Goal: Task Accomplishment & Management: Manage account settings

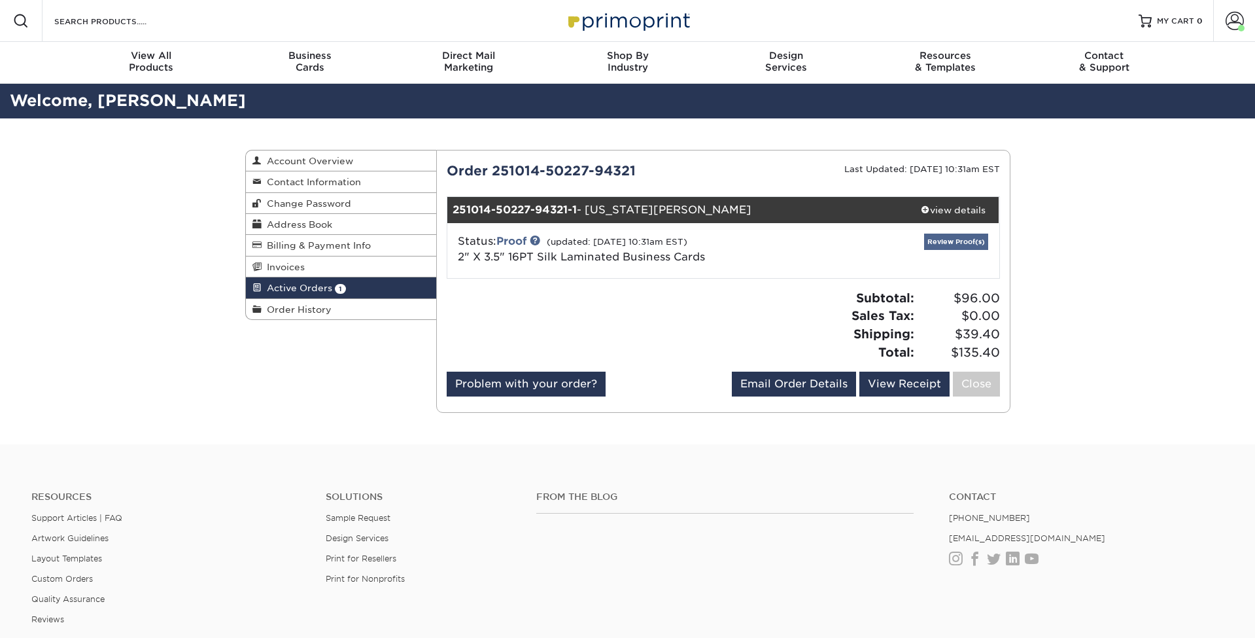
click at [953, 243] on link "Review Proof(s)" at bounding box center [956, 241] width 64 height 16
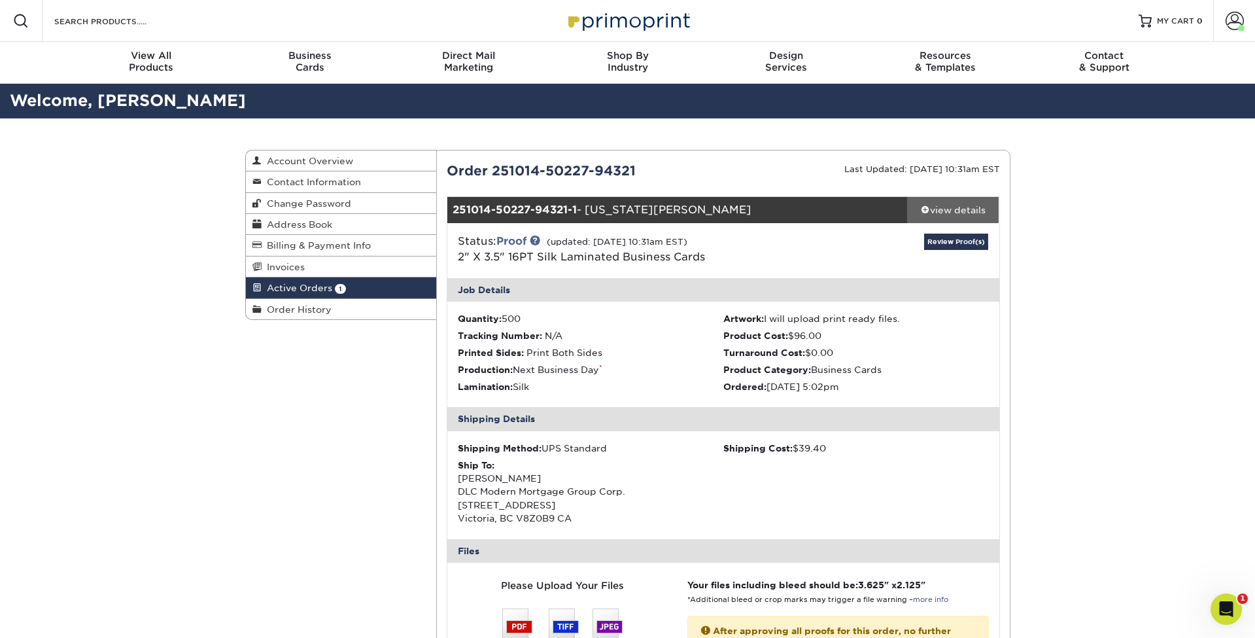
click at [964, 203] on div "view details" at bounding box center [953, 209] width 92 height 13
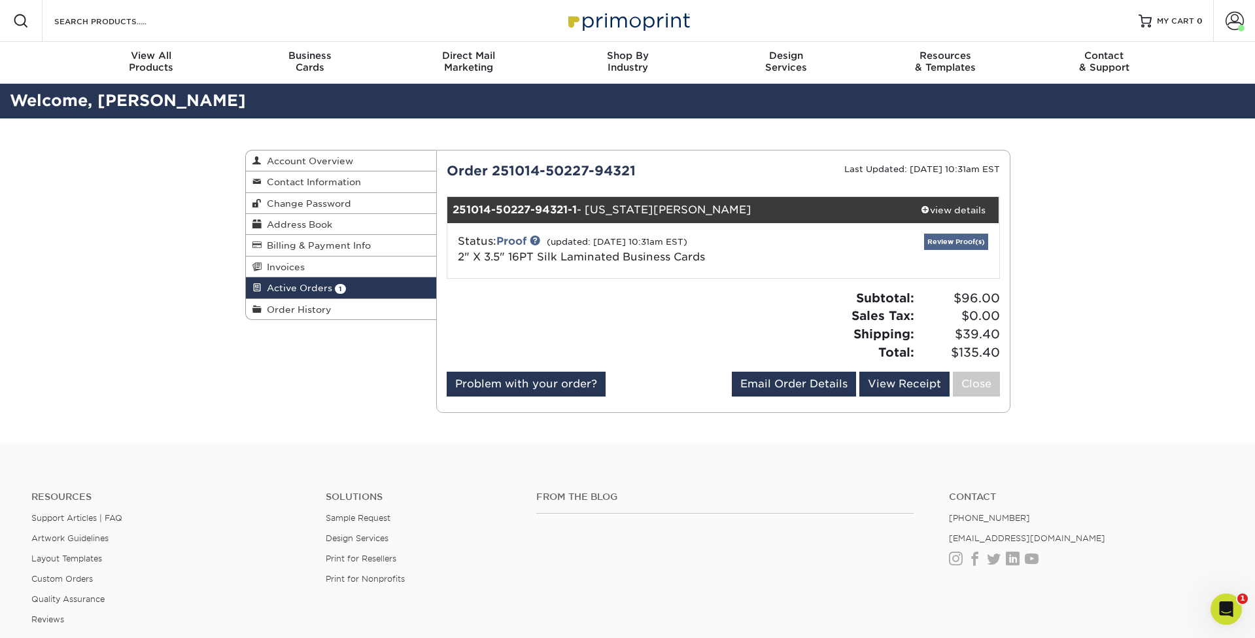
click at [954, 240] on link "Review Proof(s)" at bounding box center [956, 241] width 64 height 16
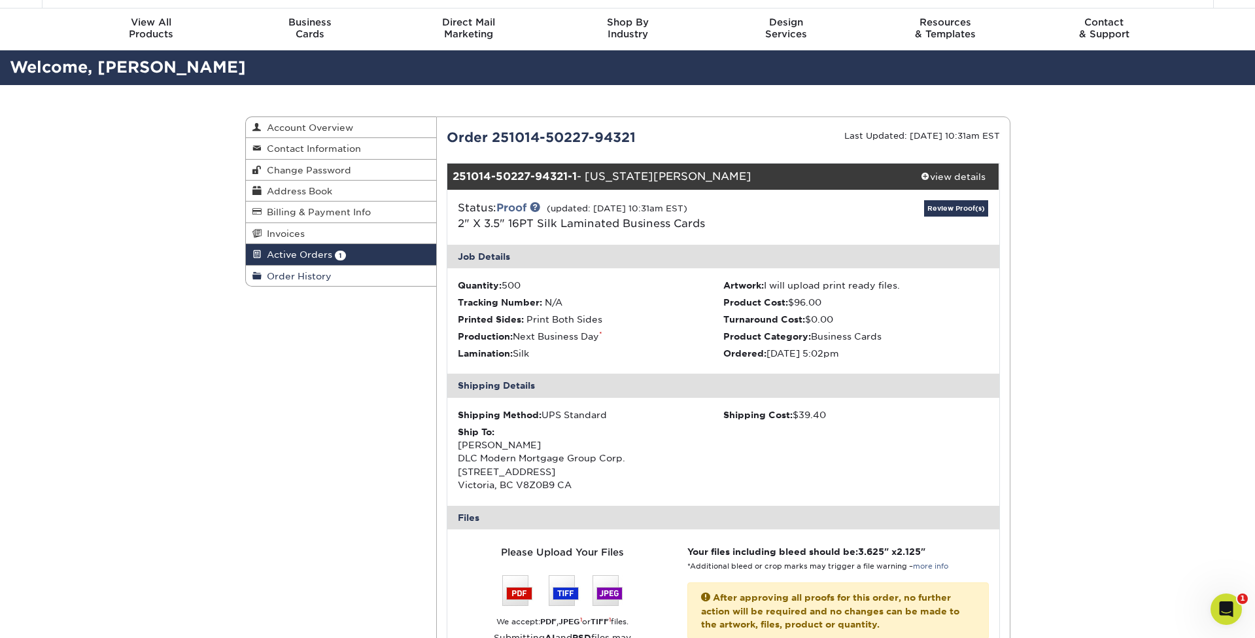
scroll to position [32, 0]
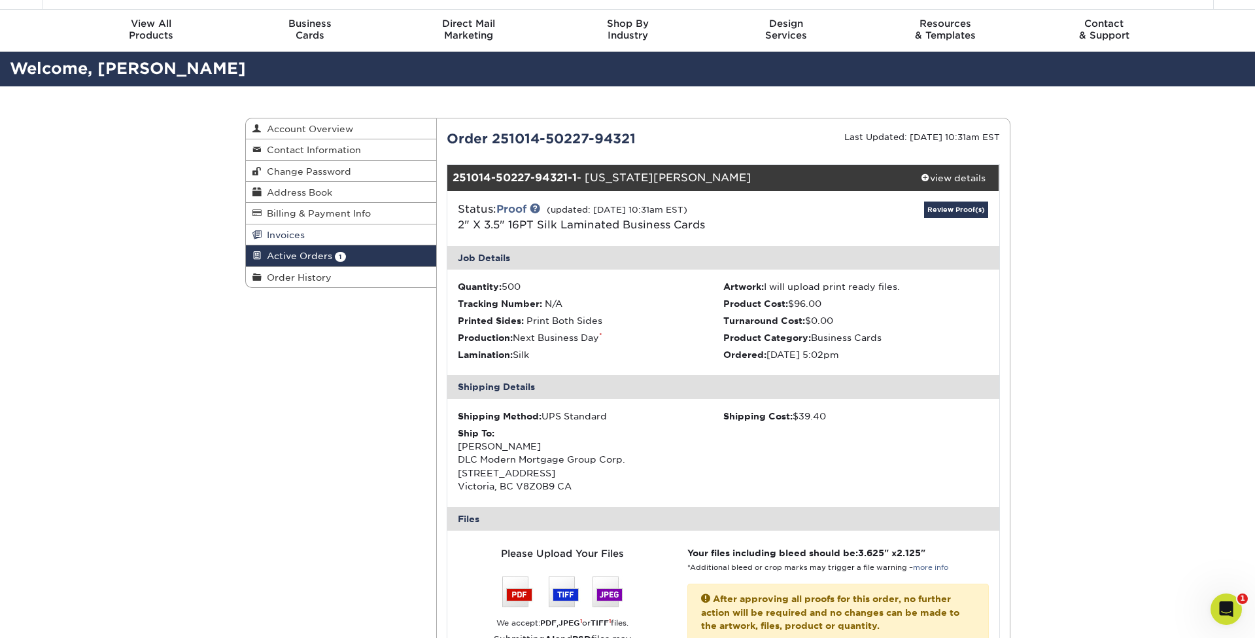
click at [310, 236] on link "Invoices" at bounding box center [341, 234] width 191 height 21
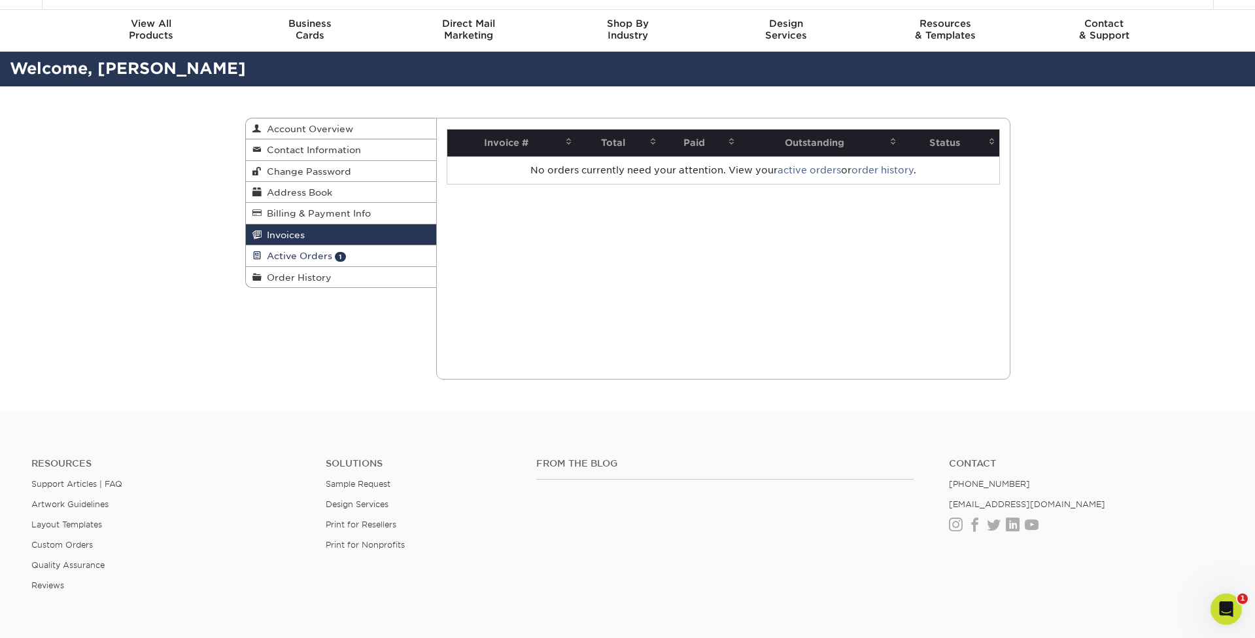
click at [295, 248] on link "Active Orders 1" at bounding box center [341, 255] width 191 height 21
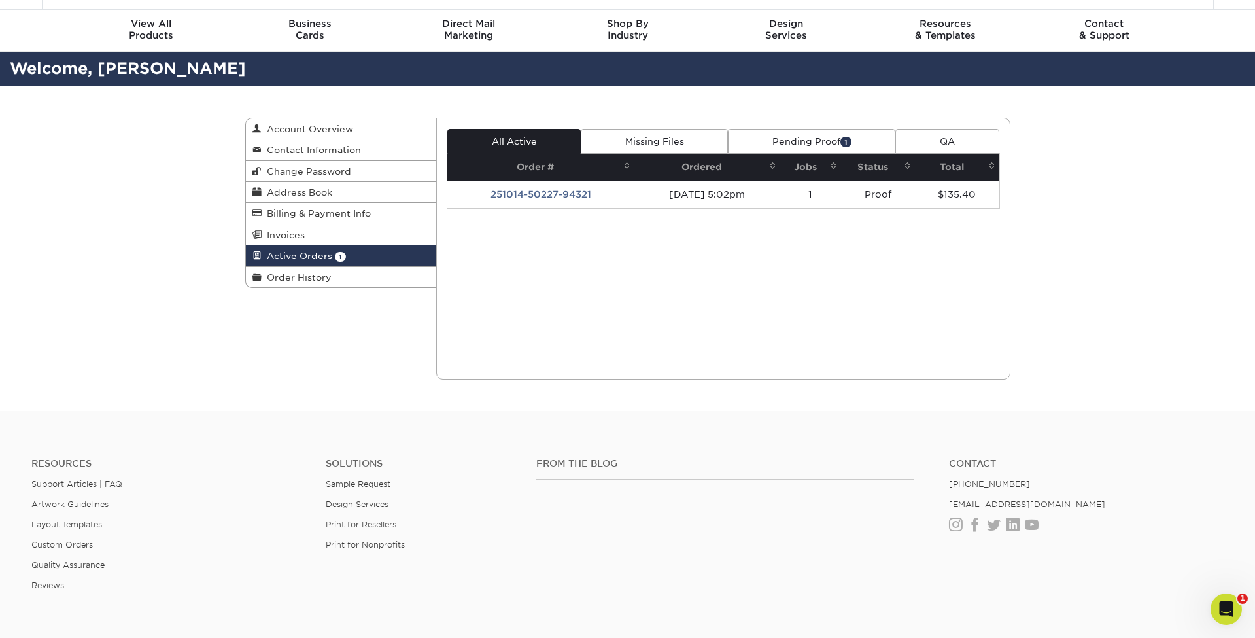
click at [880, 194] on td "Proof" at bounding box center [878, 193] width 74 height 27
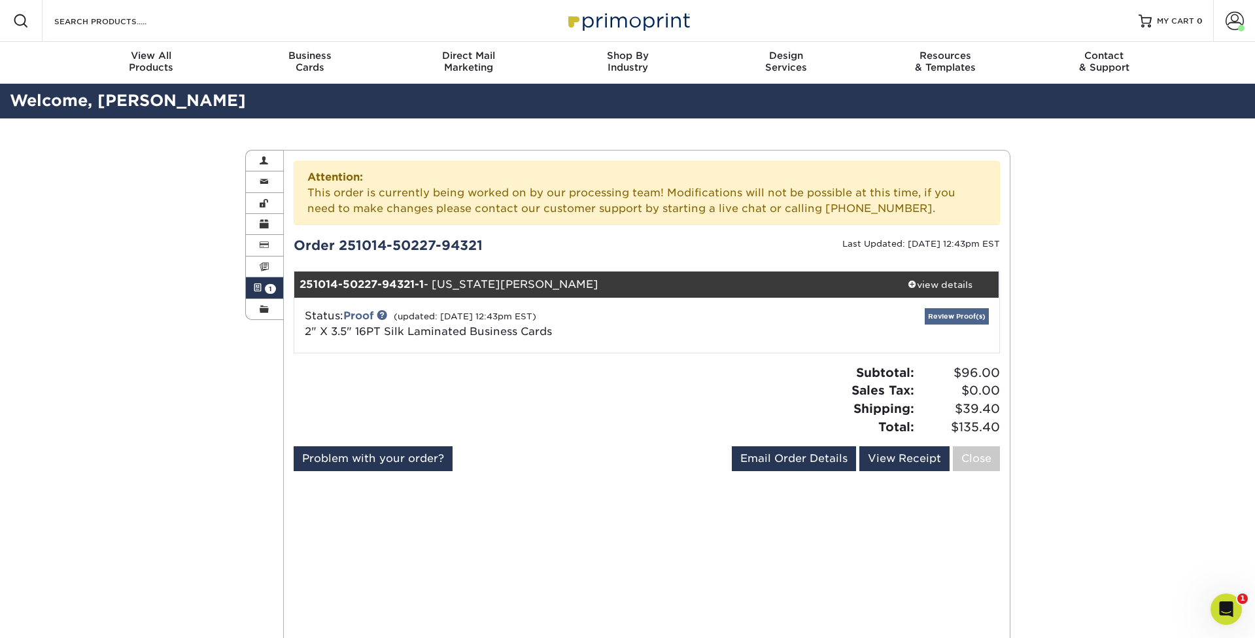
click at [961, 311] on link "Review Proof(s)" at bounding box center [957, 316] width 64 height 16
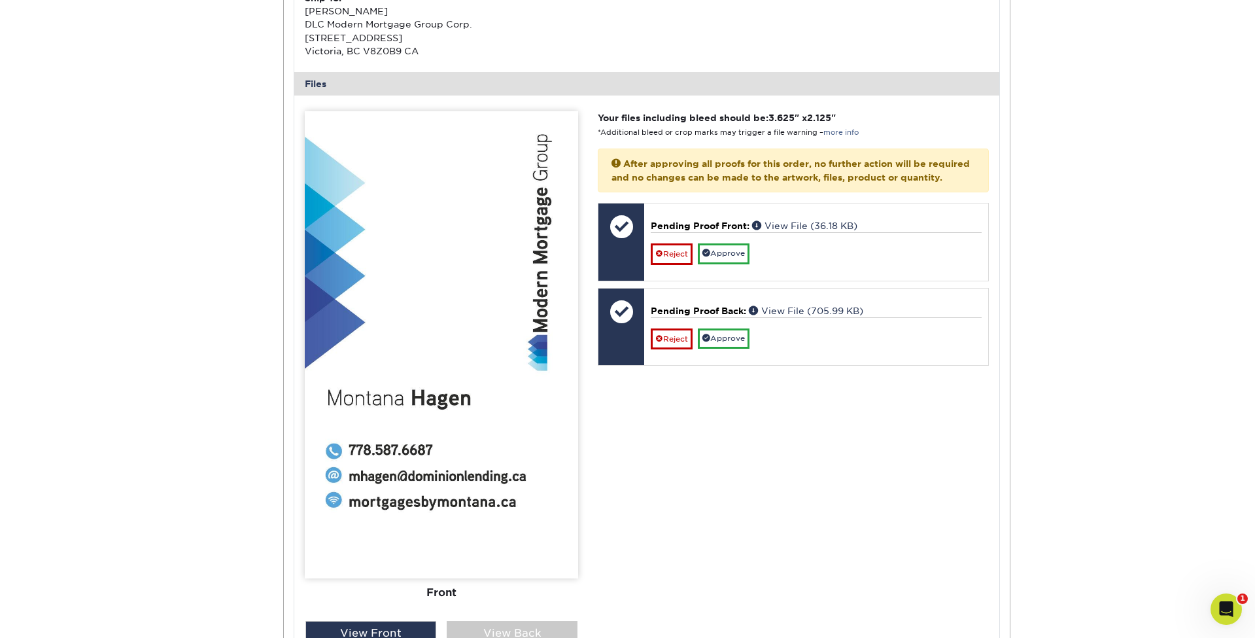
scroll to position [536, 0]
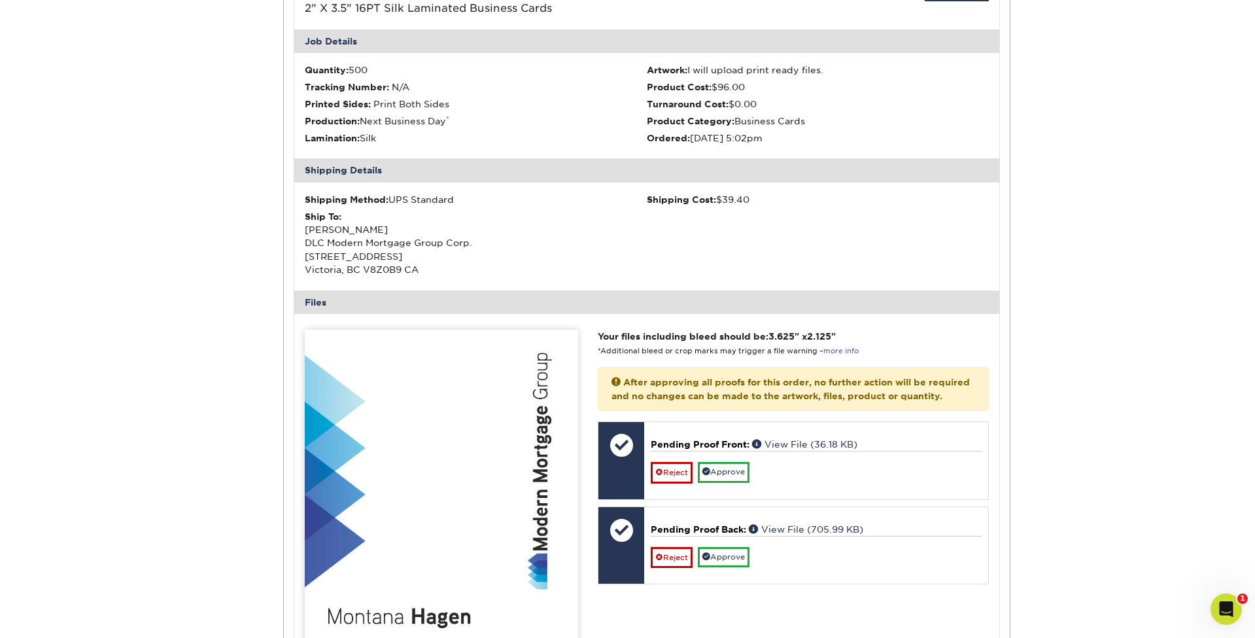
click at [515, 193] on div "Shipping Method: UPS Standard" at bounding box center [476, 199] width 342 height 13
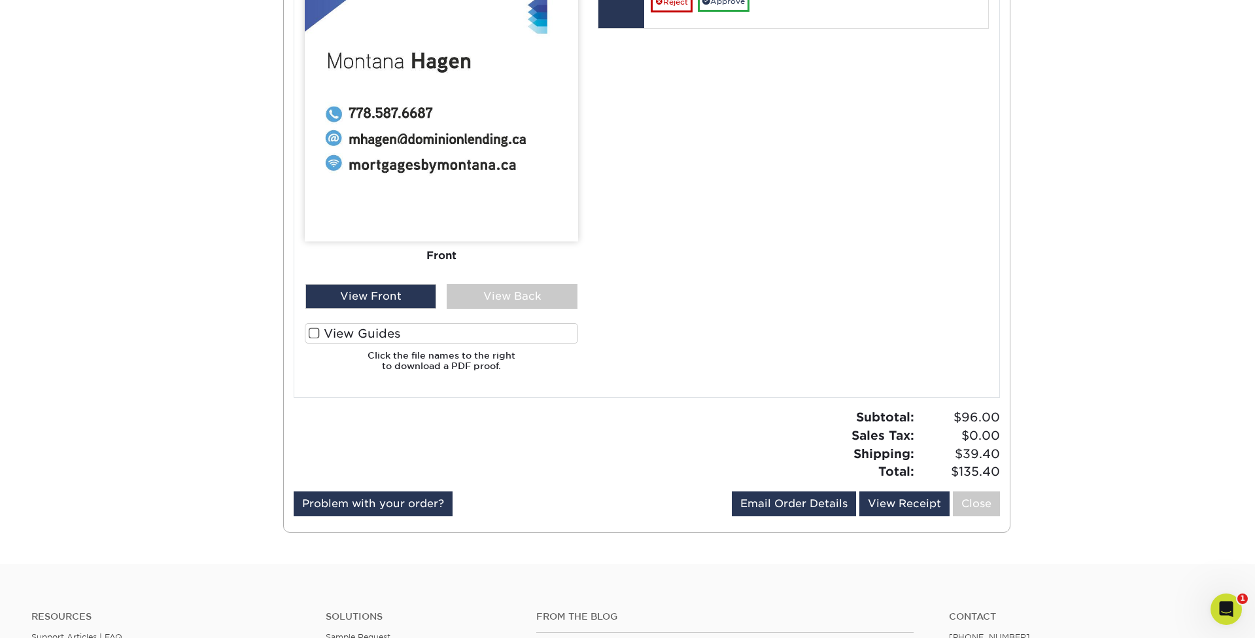
scroll to position [876, 0]
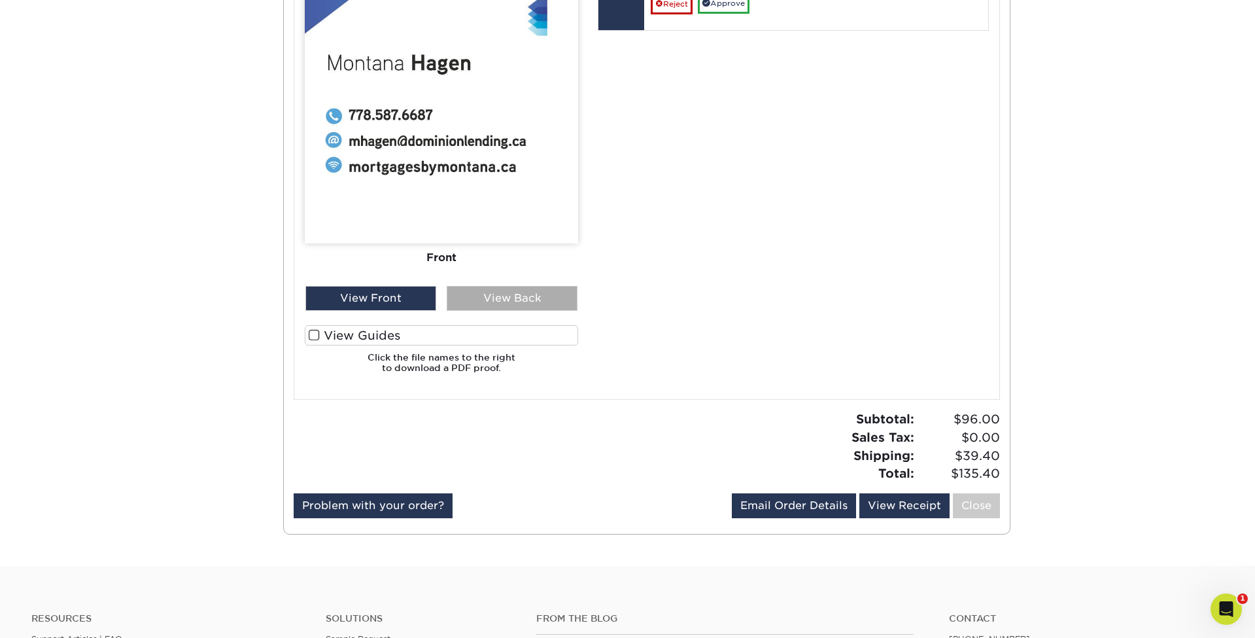
click at [528, 292] on div "View Back" at bounding box center [512, 298] width 131 height 25
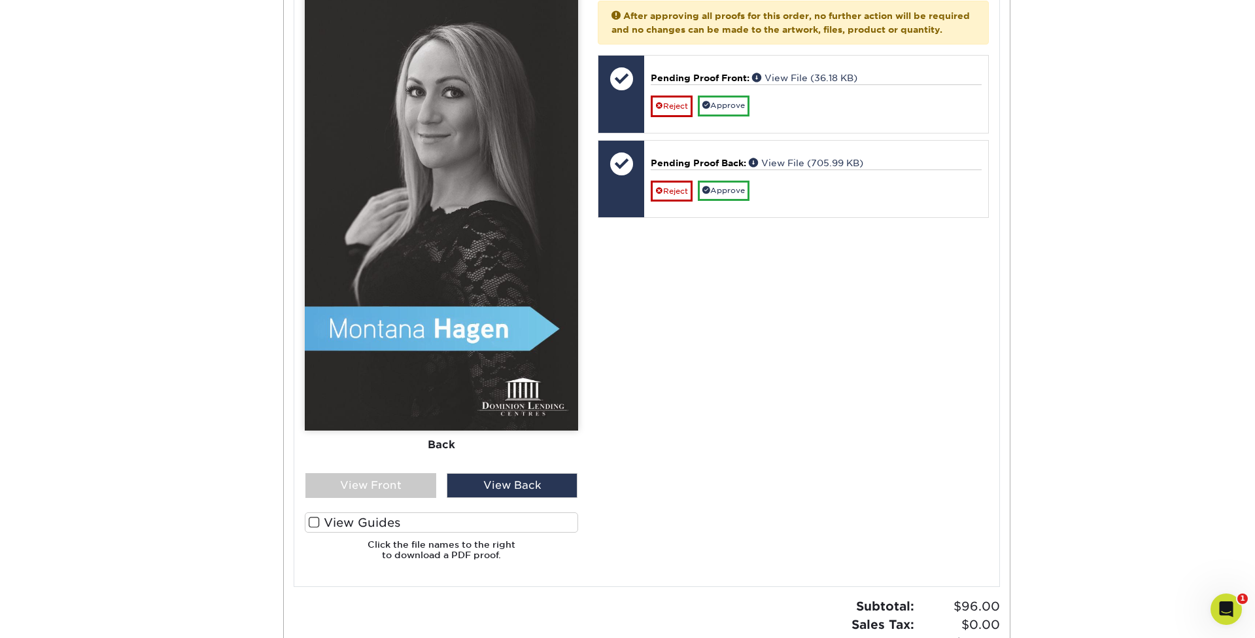
scroll to position [608, 0]
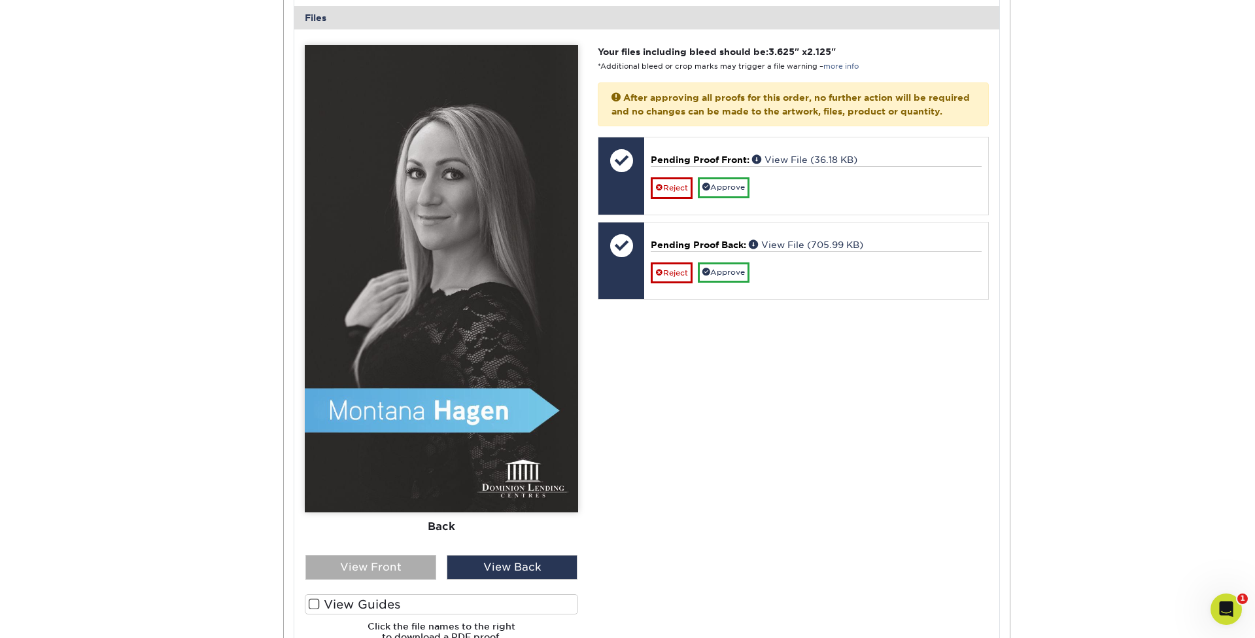
click at [358, 555] on div "View Front" at bounding box center [370, 567] width 131 height 25
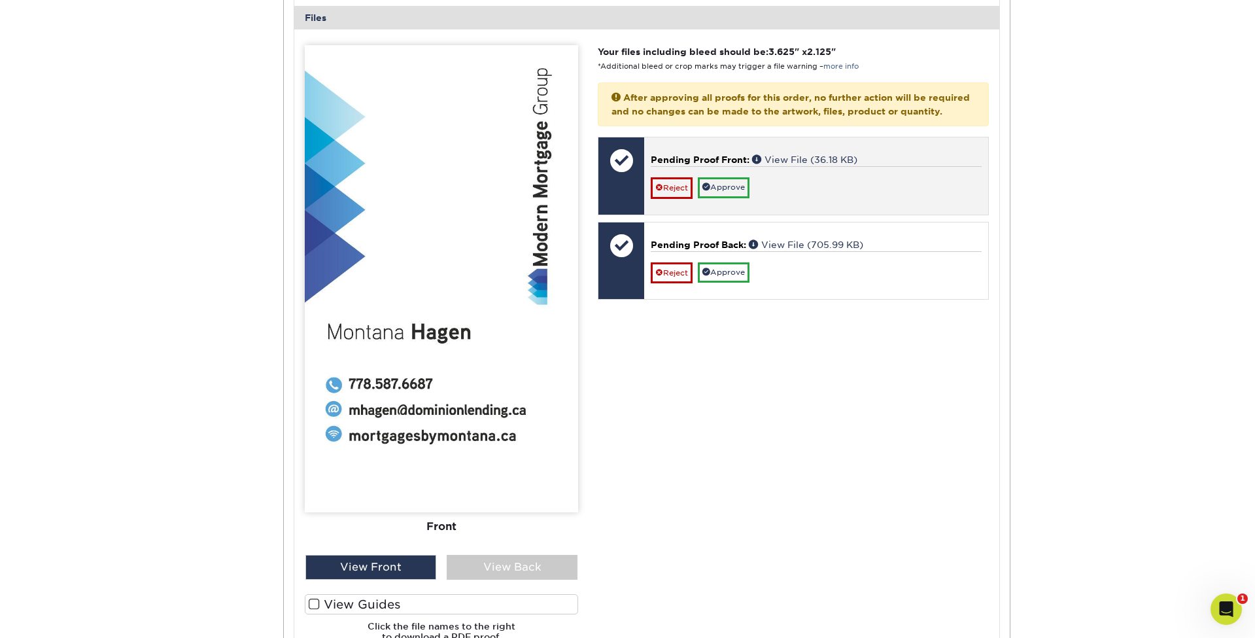
click at [734, 181] on link "Approve" at bounding box center [724, 187] width 52 height 20
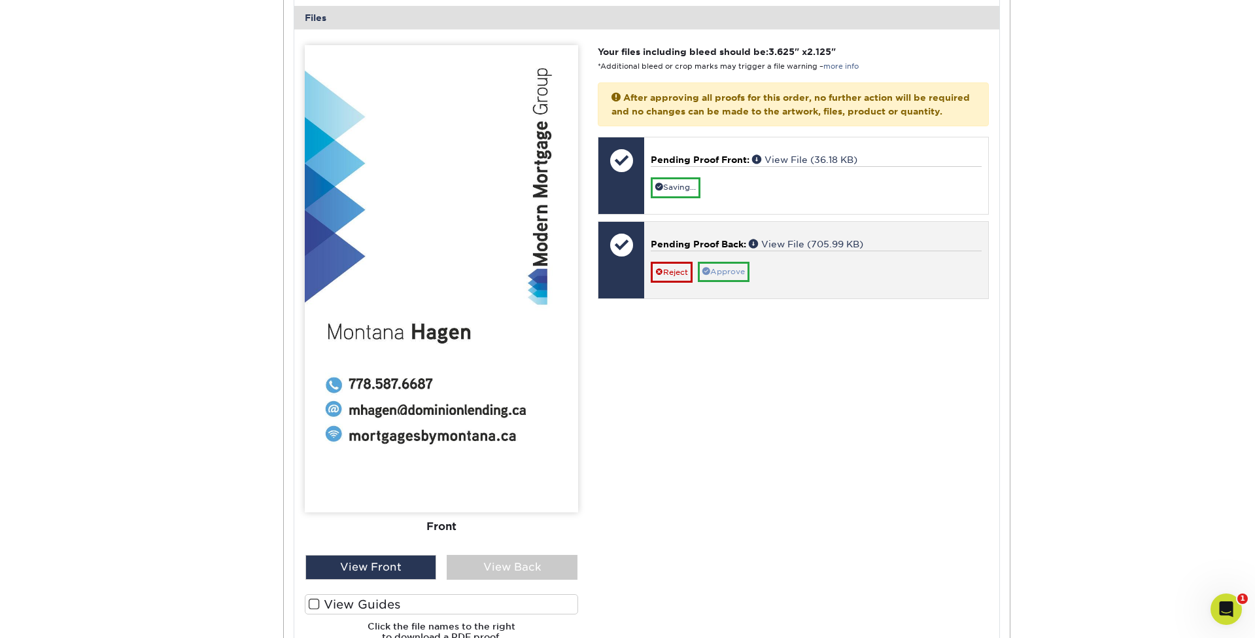
click at [732, 265] on link "Approve" at bounding box center [724, 272] width 52 height 20
